Goal: Navigation & Orientation: Find specific page/section

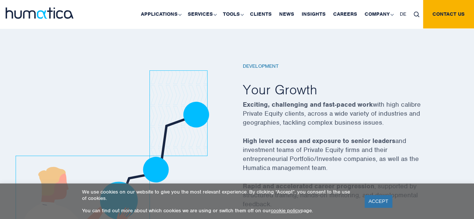
scroll to position [1282, 0]
click at [340, 17] on link "Careers" at bounding box center [344, 14] width 31 height 28
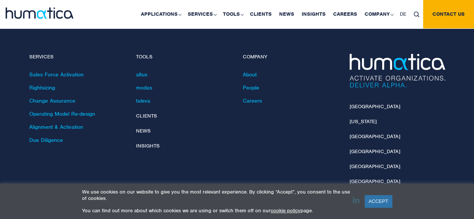
scroll to position [2747, 0]
click at [255, 97] on link "Careers" at bounding box center [252, 100] width 19 height 7
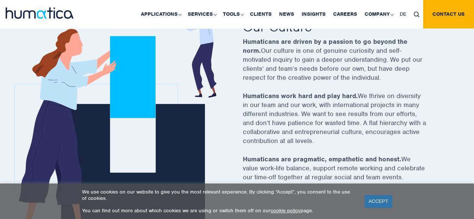
scroll to position [293, 0]
click at [383, 205] on link "ACCEPT" at bounding box center [378, 201] width 27 height 12
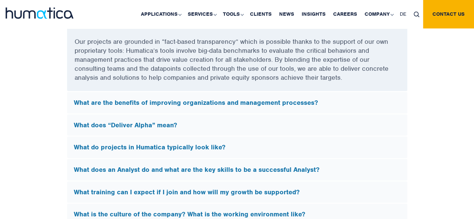
scroll to position [2054, 0]
